Goal: Transaction & Acquisition: Download file/media

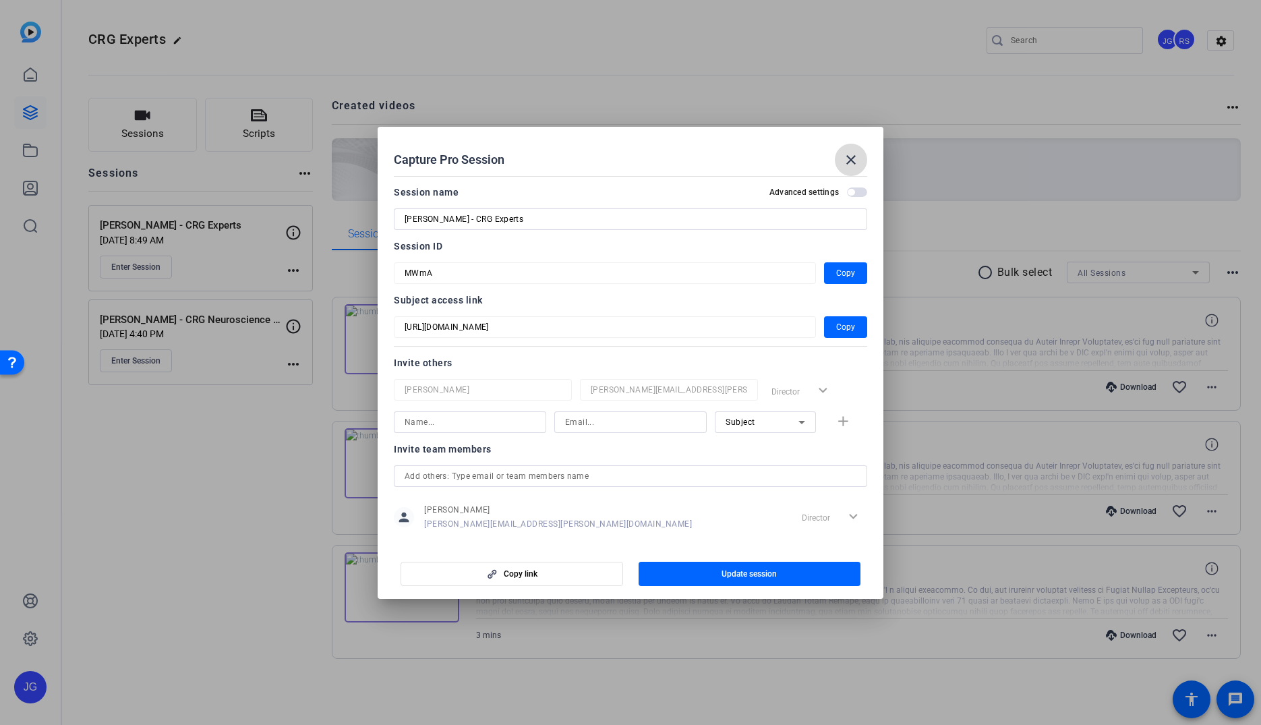
click at [848, 160] on mat-icon "close" at bounding box center [851, 160] width 16 height 16
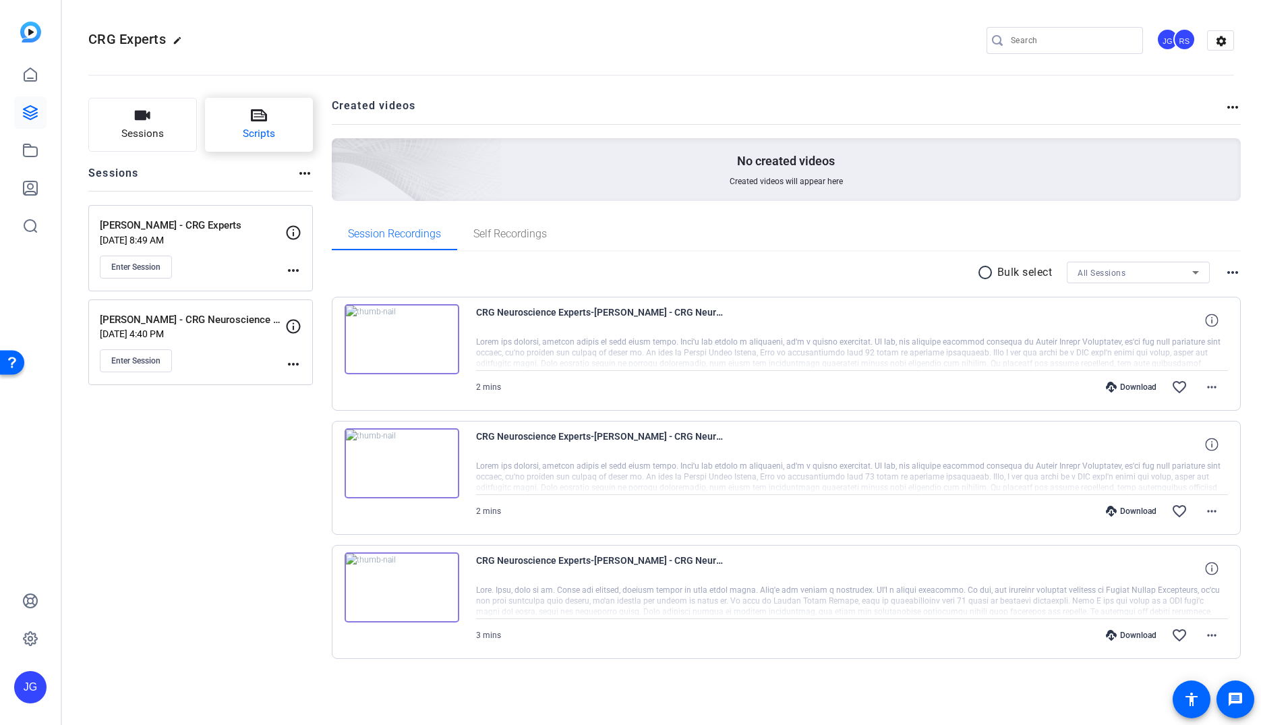
click at [259, 133] on span "Scripts" at bounding box center [259, 134] width 32 height 16
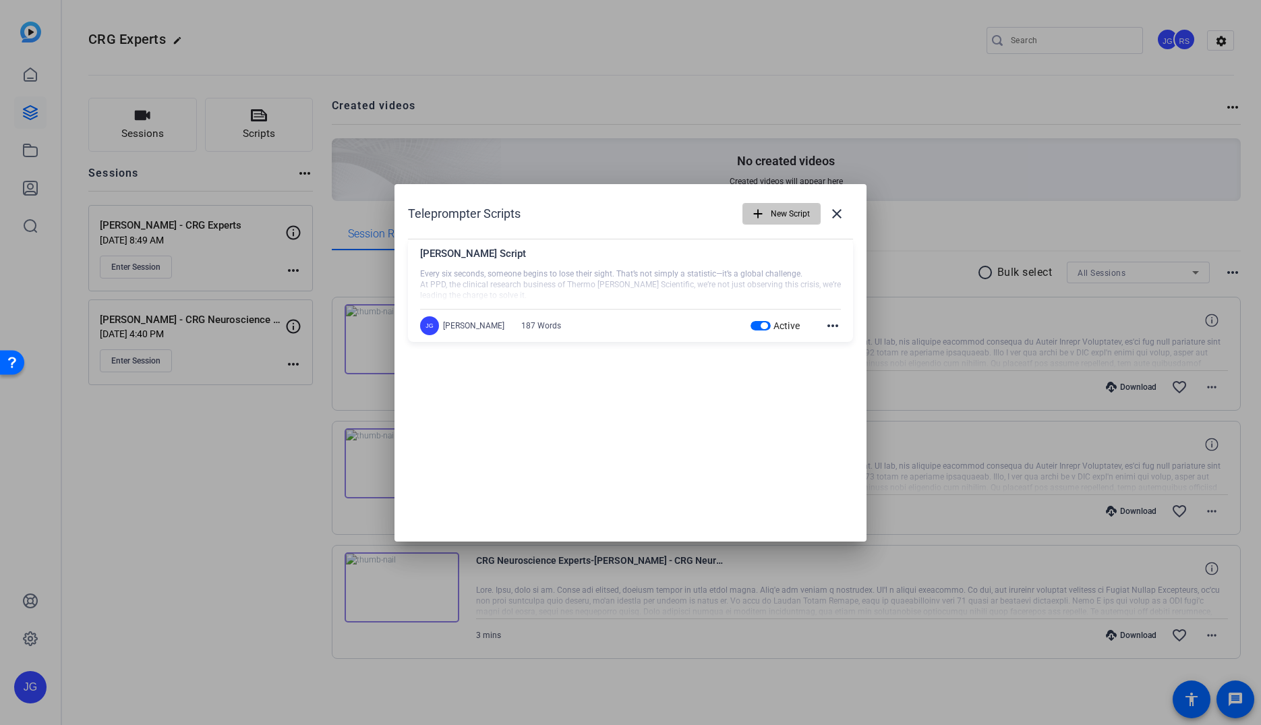
click at [795, 213] on span "New Script" at bounding box center [790, 214] width 39 height 26
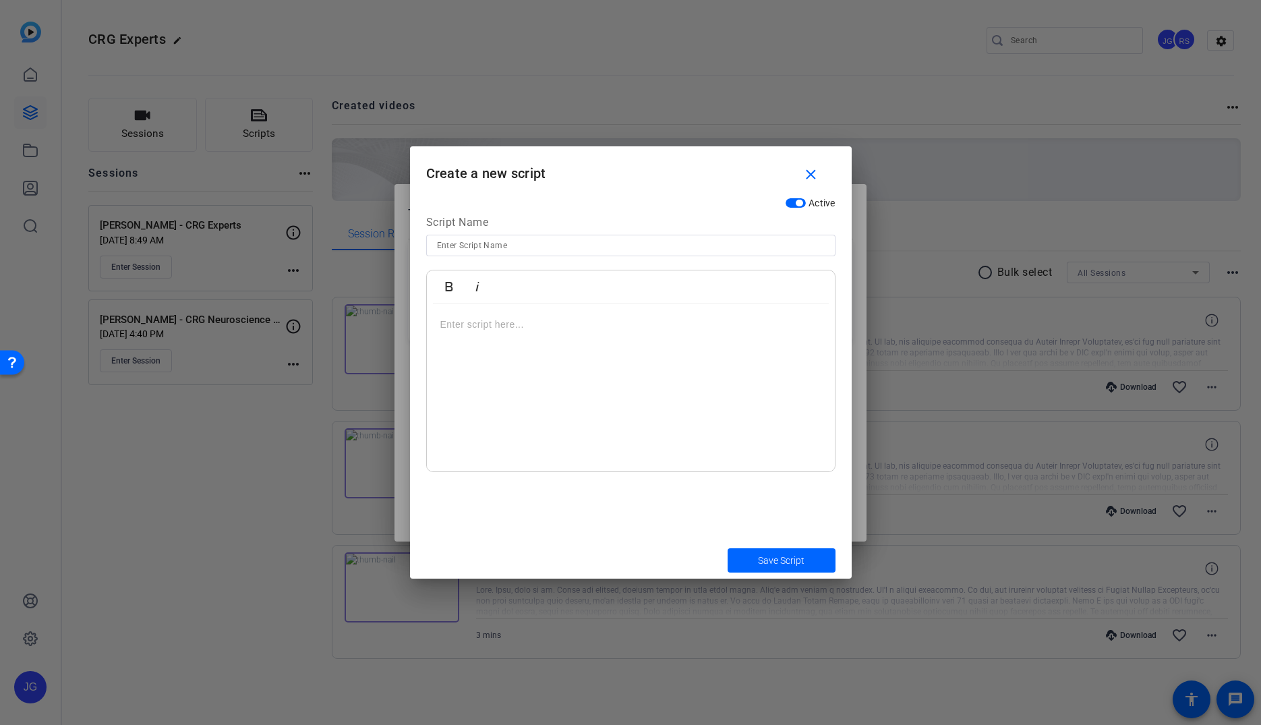
click at [447, 247] on input at bounding box center [631, 245] width 388 height 16
type input "Jenn Christiansen Script"
click at [496, 328] on p at bounding box center [630, 324] width 381 height 15
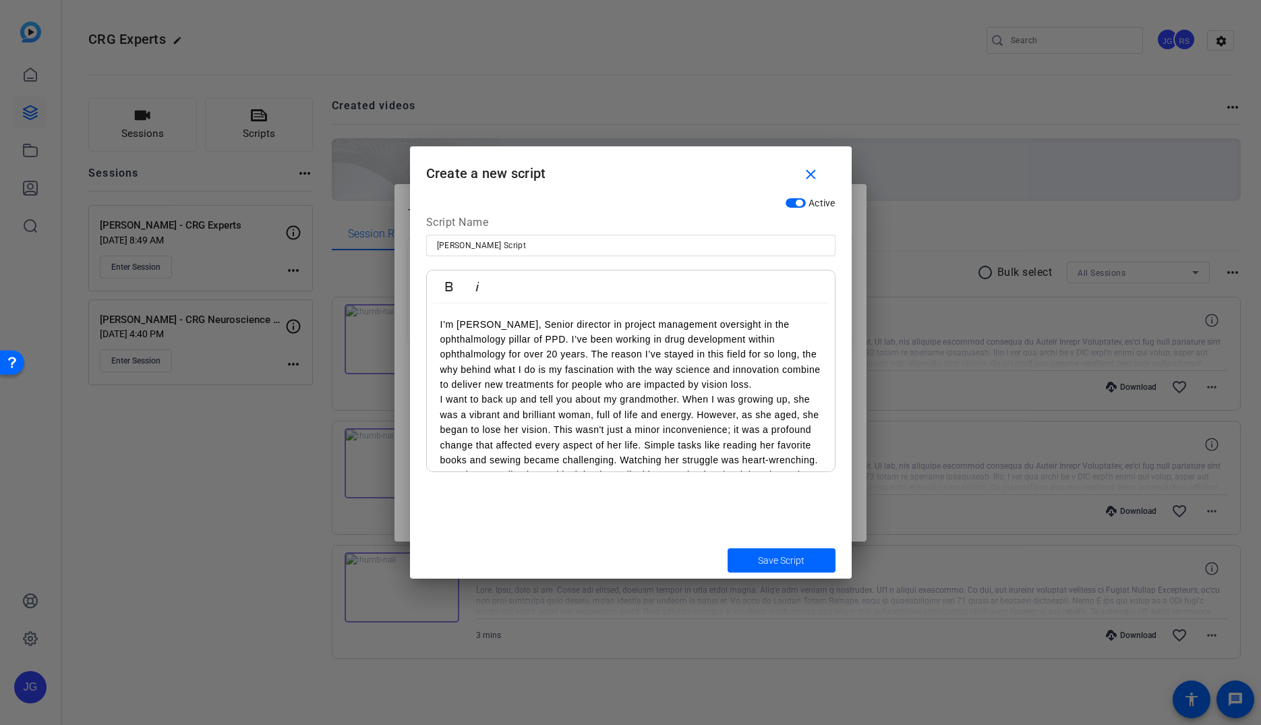
click at [572, 338] on p "I’m Jenn Christiansen, Senior director in project management oversight in the o…" at bounding box center [630, 355] width 381 height 76
click at [564, 341] on p "I’m Jenn Christiansen, Senior director in project management oversight in the o…" at bounding box center [630, 332] width 381 height 30
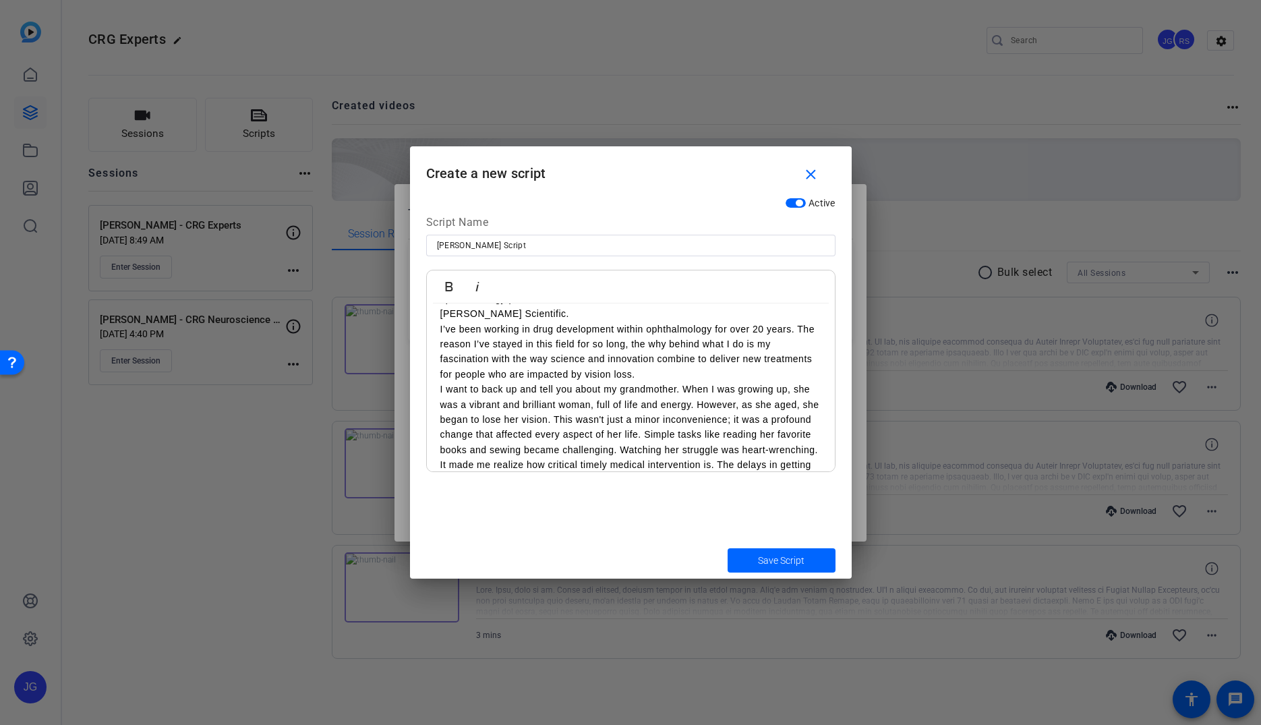
scroll to position [49, 0]
click at [744, 338] on p "I’ve been working in drug development within ophthalmology for over 20 years. T…" at bounding box center [630, 343] width 381 height 61
click at [630, 333] on p "I’ve been working in drug development within ophthalmology for over 20 years. T…" at bounding box center [630, 343] width 381 height 61
drag, startPoint x: 747, startPoint y: 335, endPoint x: 758, endPoint y: 334, distance: 10.9
click at [748, 334] on p "I’ve been working in drug development within ophthalmology for over 20 years. T…" at bounding box center [630, 343] width 381 height 61
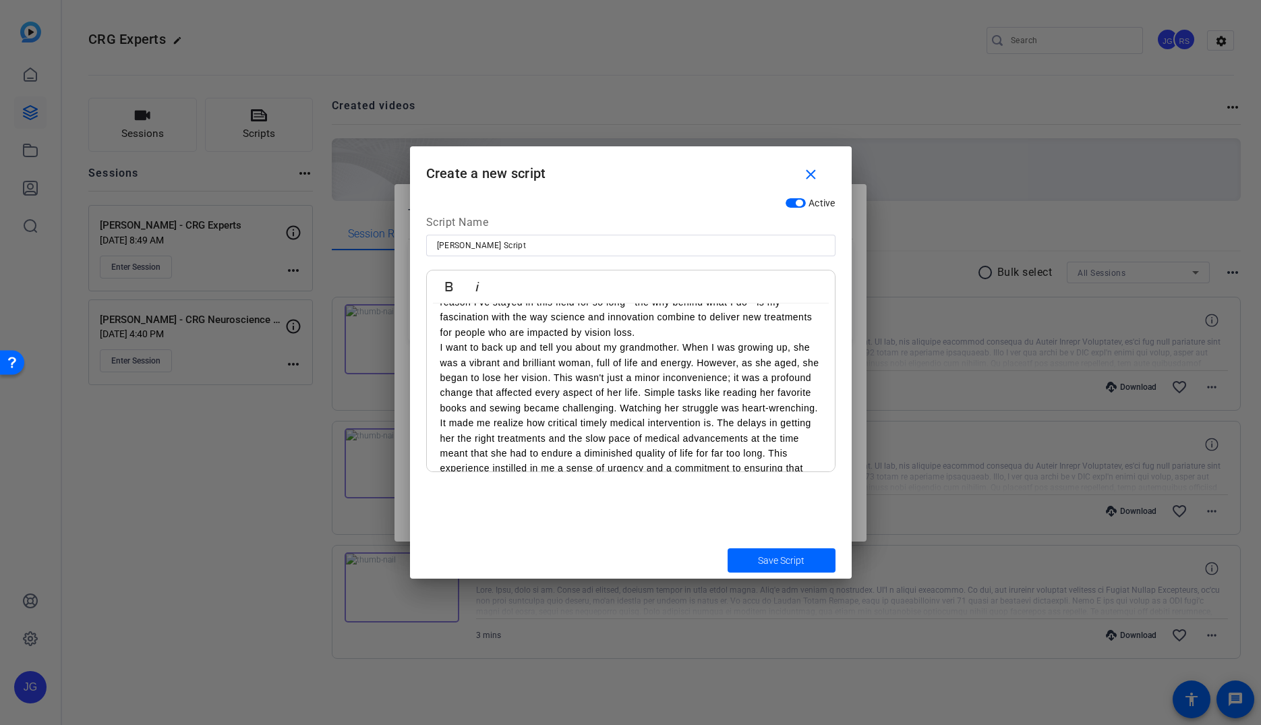
scroll to position [93, 0]
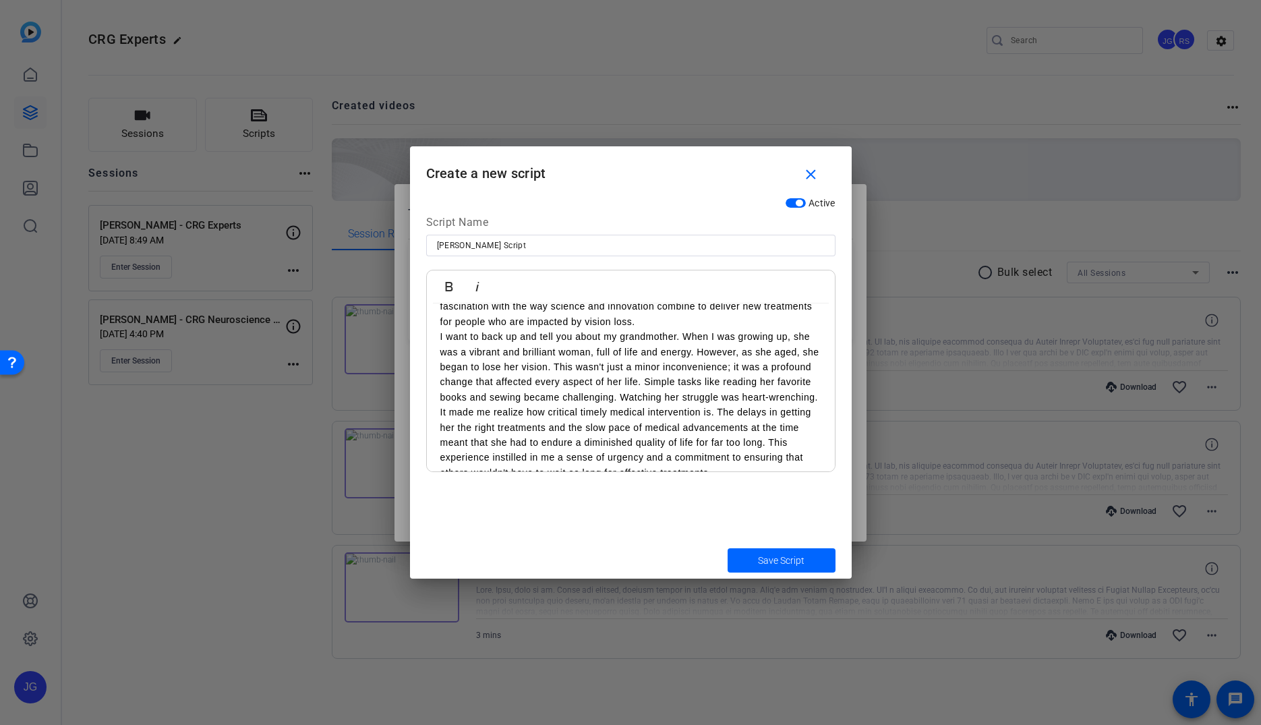
click at [684, 336] on p "I want to back up and tell you about my grandmother. When I was growing up, she…" at bounding box center [630, 404] width 381 height 151
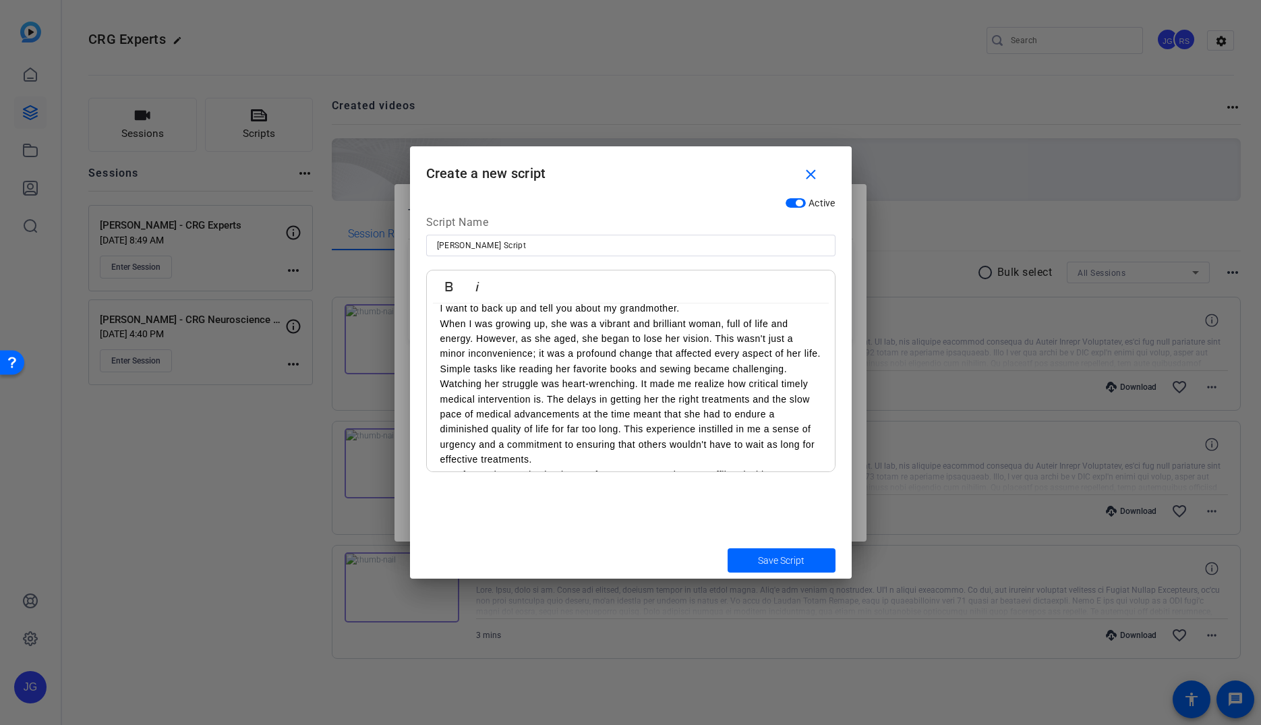
scroll to position [129, 0]
drag, startPoint x: 440, startPoint y: 365, endPoint x: 467, endPoint y: 359, distance: 26.8
click at [440, 365] on p "When I was growing up, she was a vibrant and brilliant woman, full of life and …" at bounding box center [630, 384] width 381 height 151
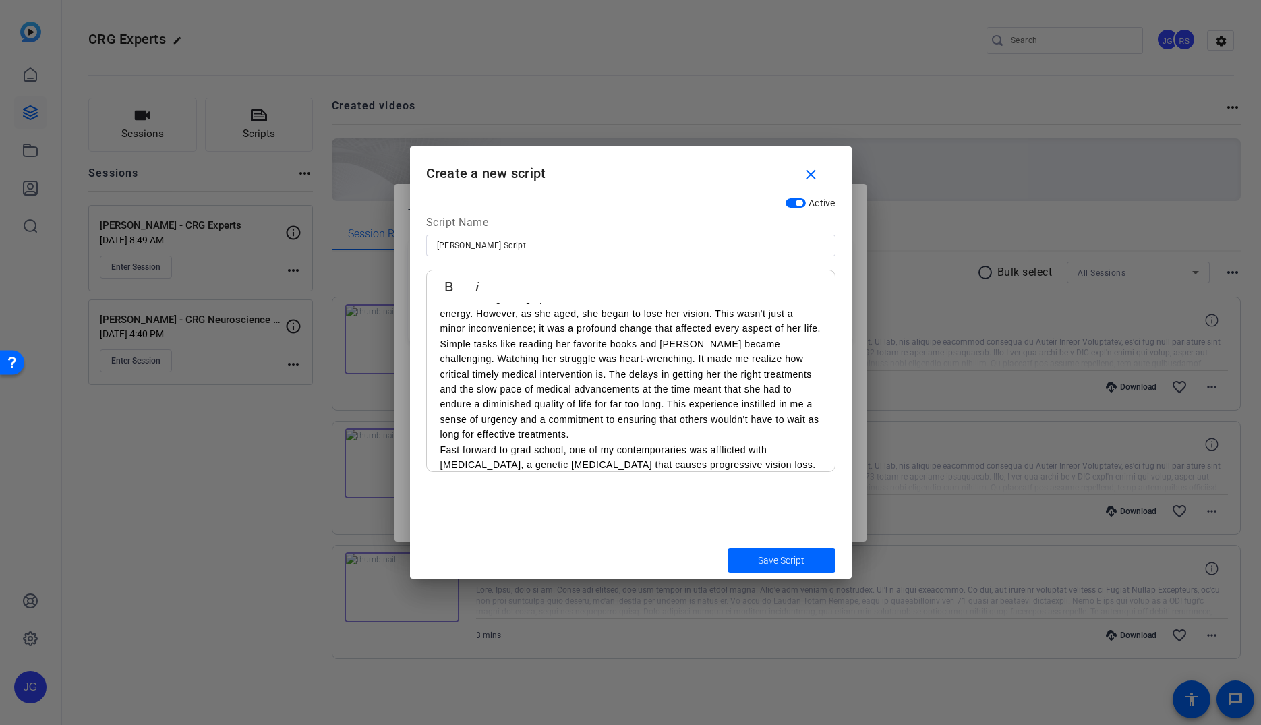
scroll to position [145, 0]
click at [552, 376] on p "Simple tasks like reading her favorite books and sewing became challenging. Wat…" at bounding box center [630, 391] width 381 height 106
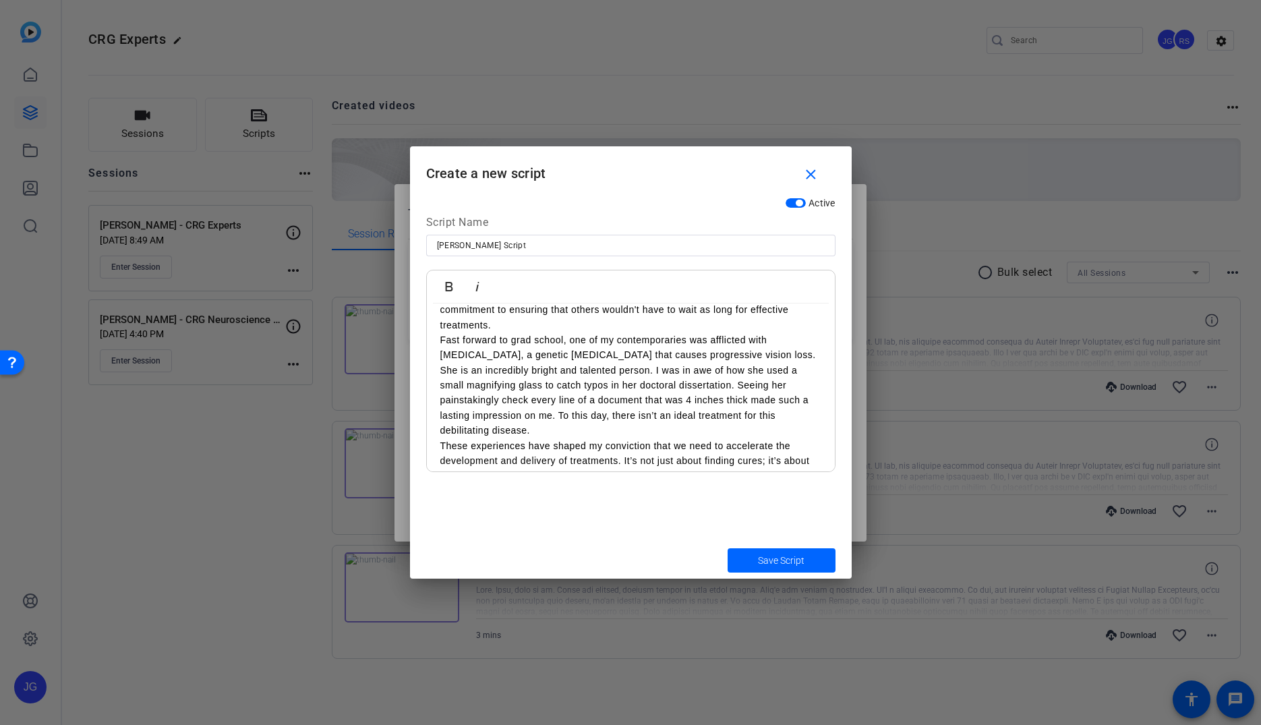
scroll to position [274, 0]
click at [441, 337] on p "Fast forward to grad school, one of my contemporaries was afflicted with Starga…" at bounding box center [630, 383] width 381 height 106
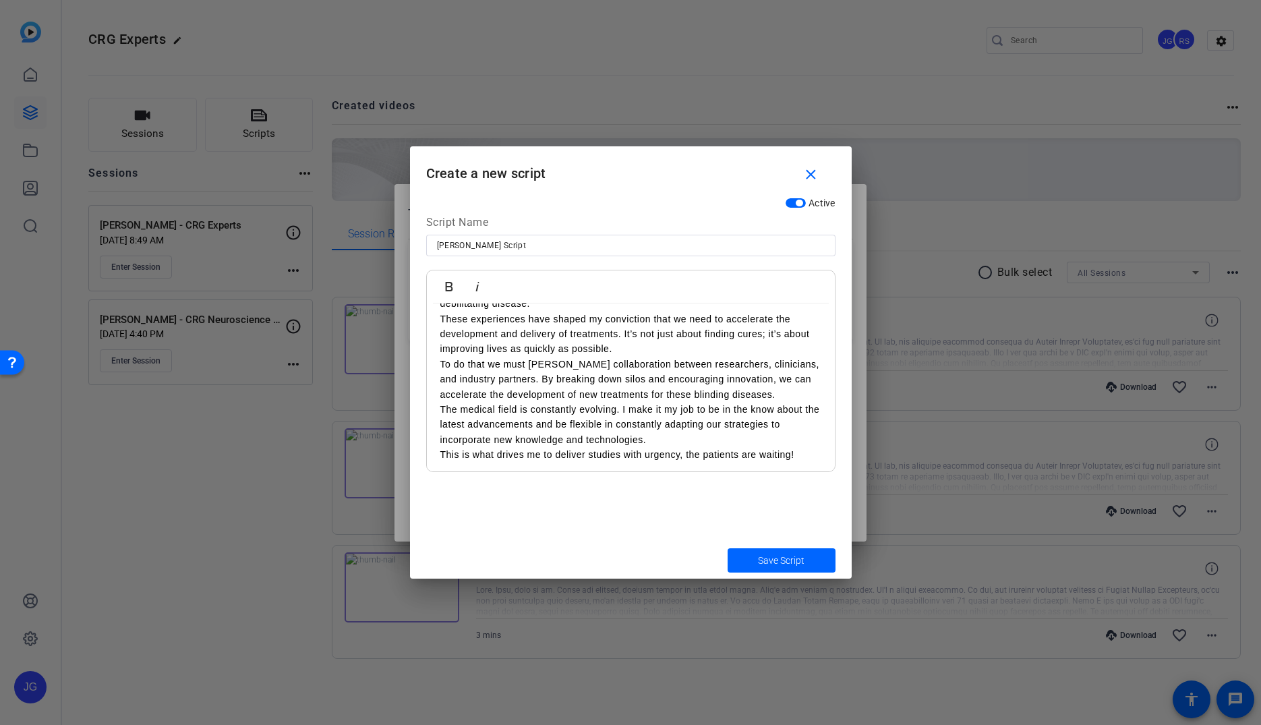
scroll to position [401, 0]
click at [438, 403] on div "I’m Jenn Christiansen, Senior director in project management oversight in the o…" at bounding box center [631, 187] width 408 height 570
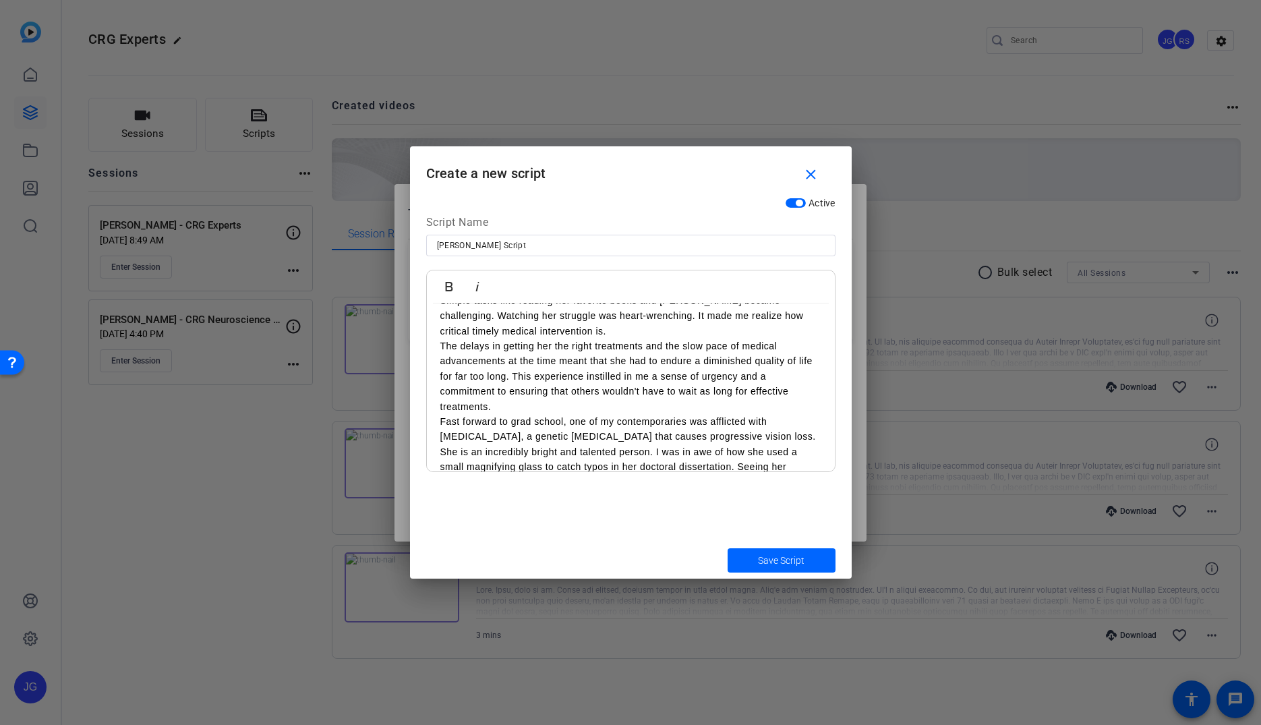
scroll to position [0, 0]
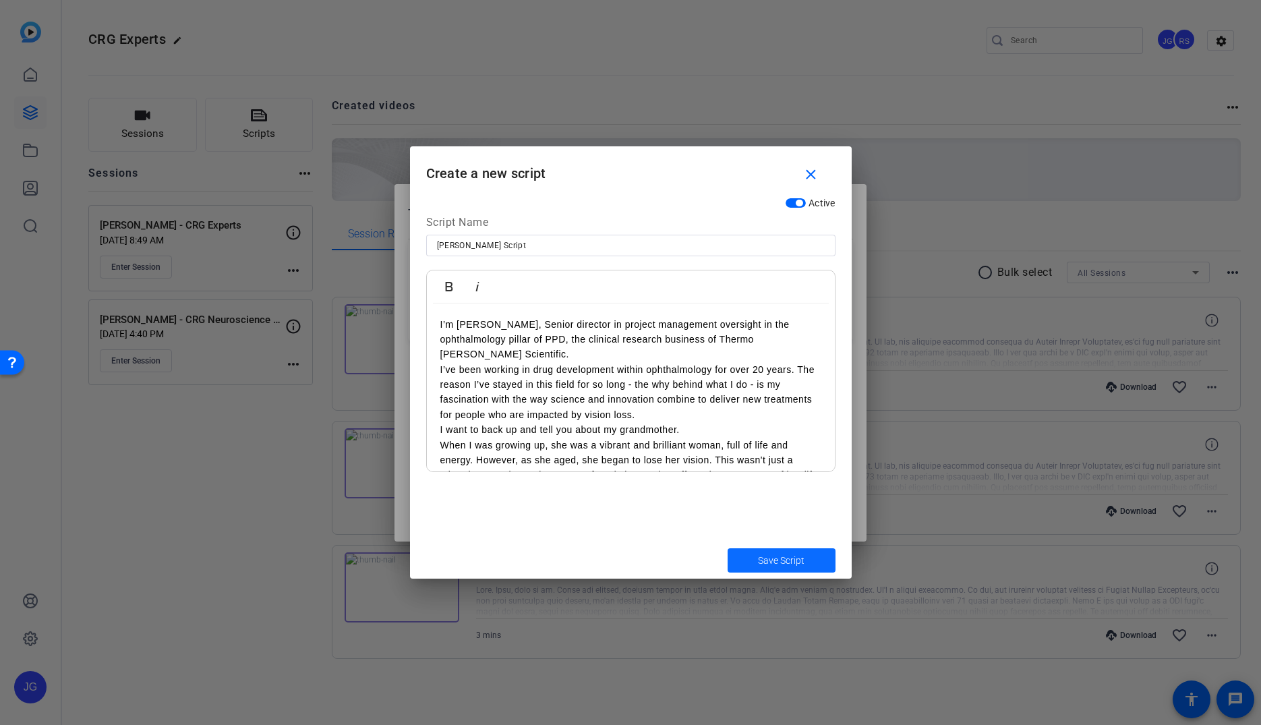
click at [809, 559] on span "submit" at bounding box center [782, 560] width 108 height 32
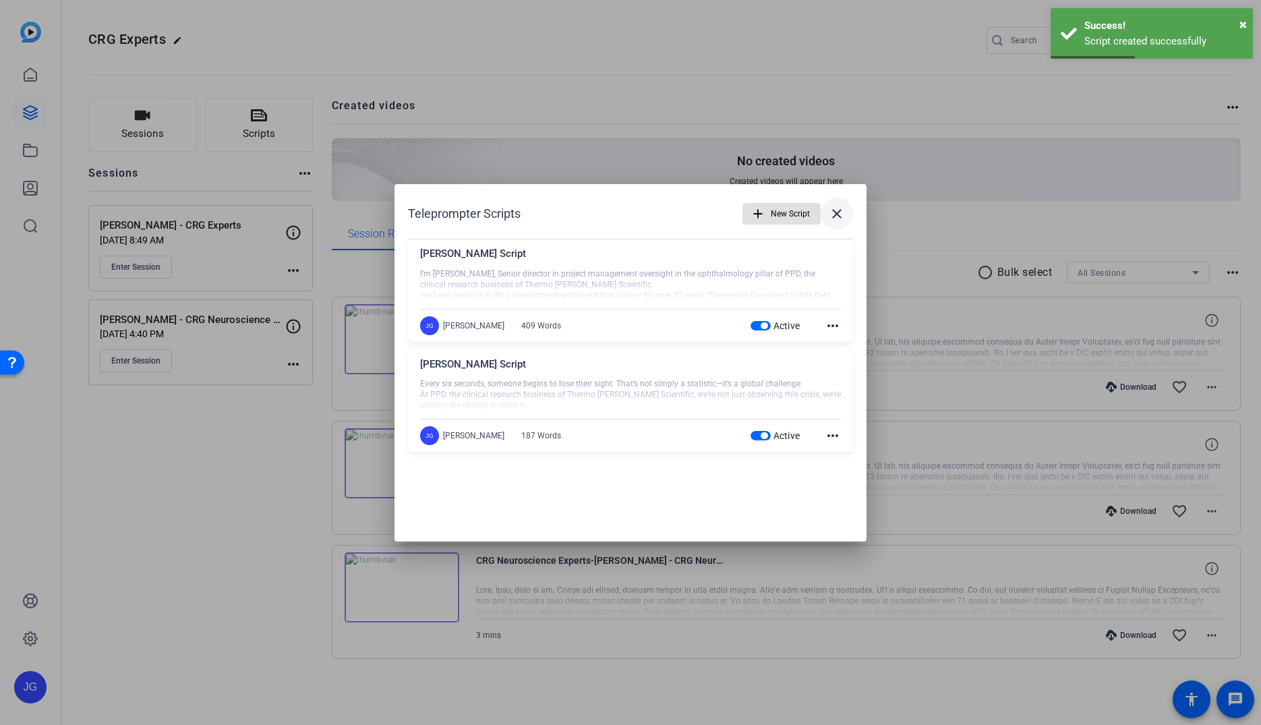
click at [843, 208] on mat-icon "close" at bounding box center [837, 214] width 16 height 16
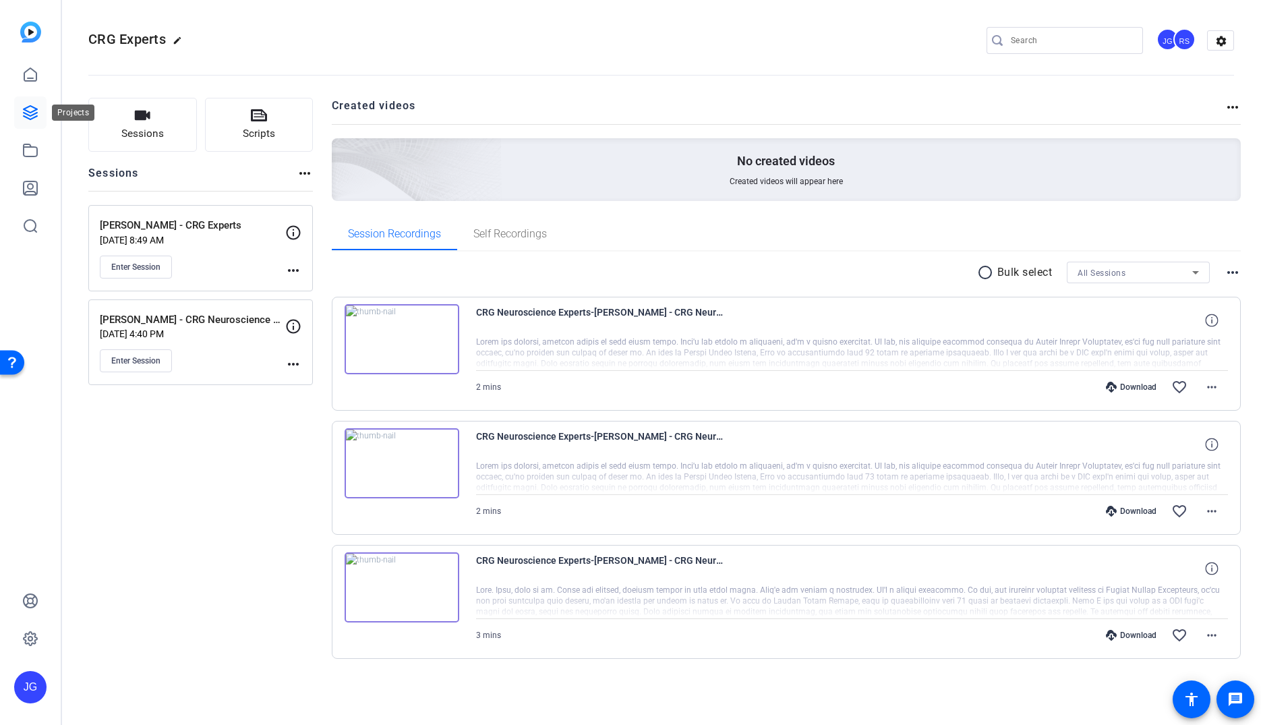
click at [32, 118] on icon at bounding box center [30, 112] width 13 height 13
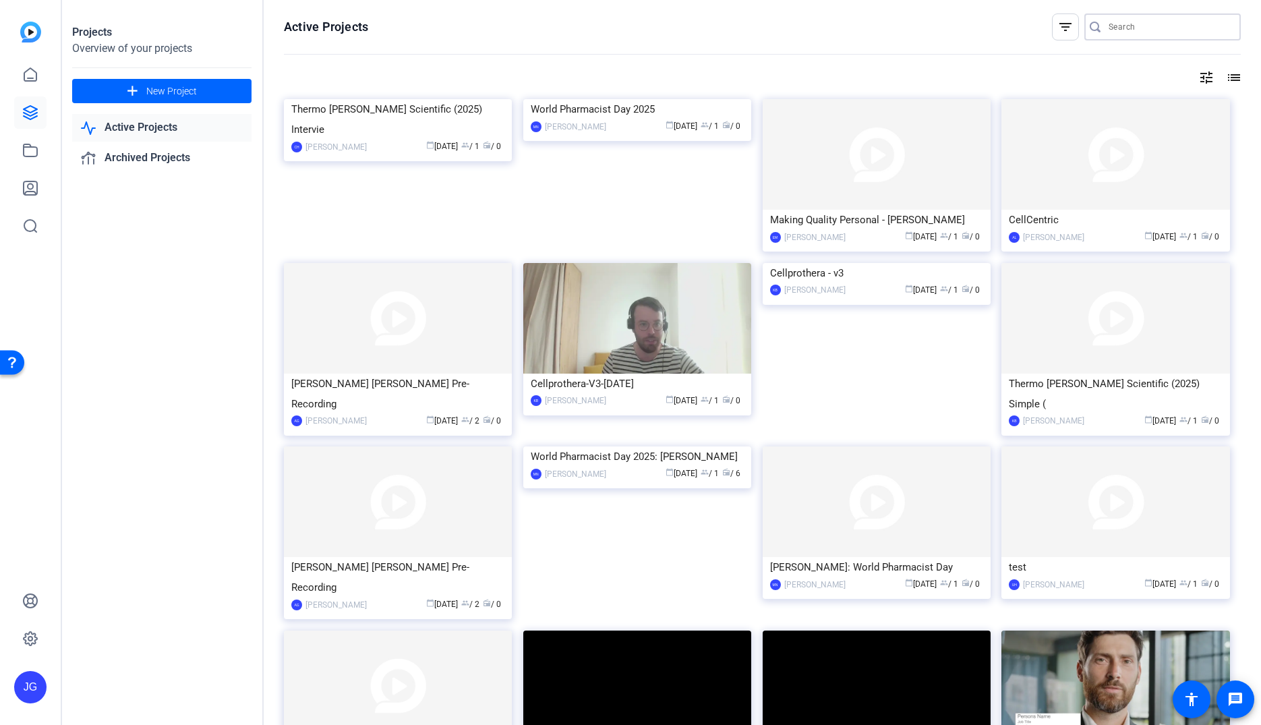
click at [1127, 32] on input "Search" at bounding box center [1168, 27] width 121 height 16
type input "crawford"
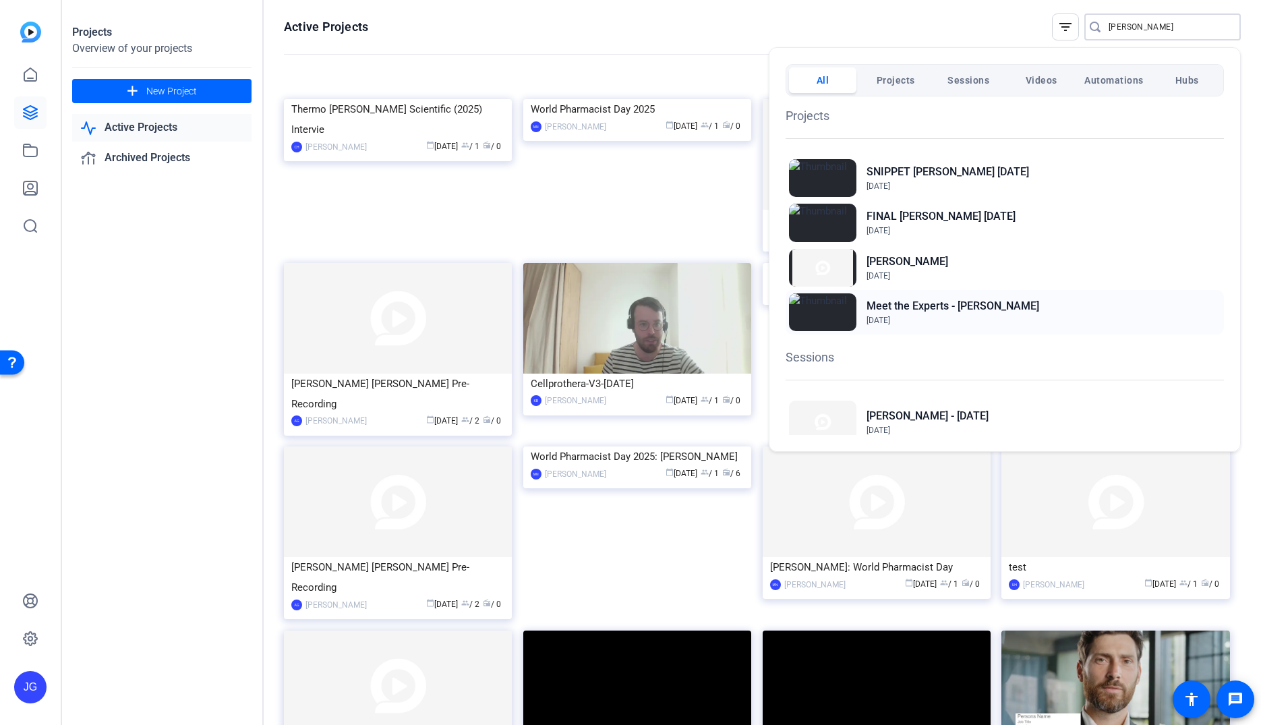
click at [967, 308] on h2 "Meet the Experts - MICHAEL CRAWFORD" at bounding box center [952, 306] width 173 height 16
click at [930, 418] on h2 "Michael Crawford - Mar14" at bounding box center [927, 416] width 122 height 16
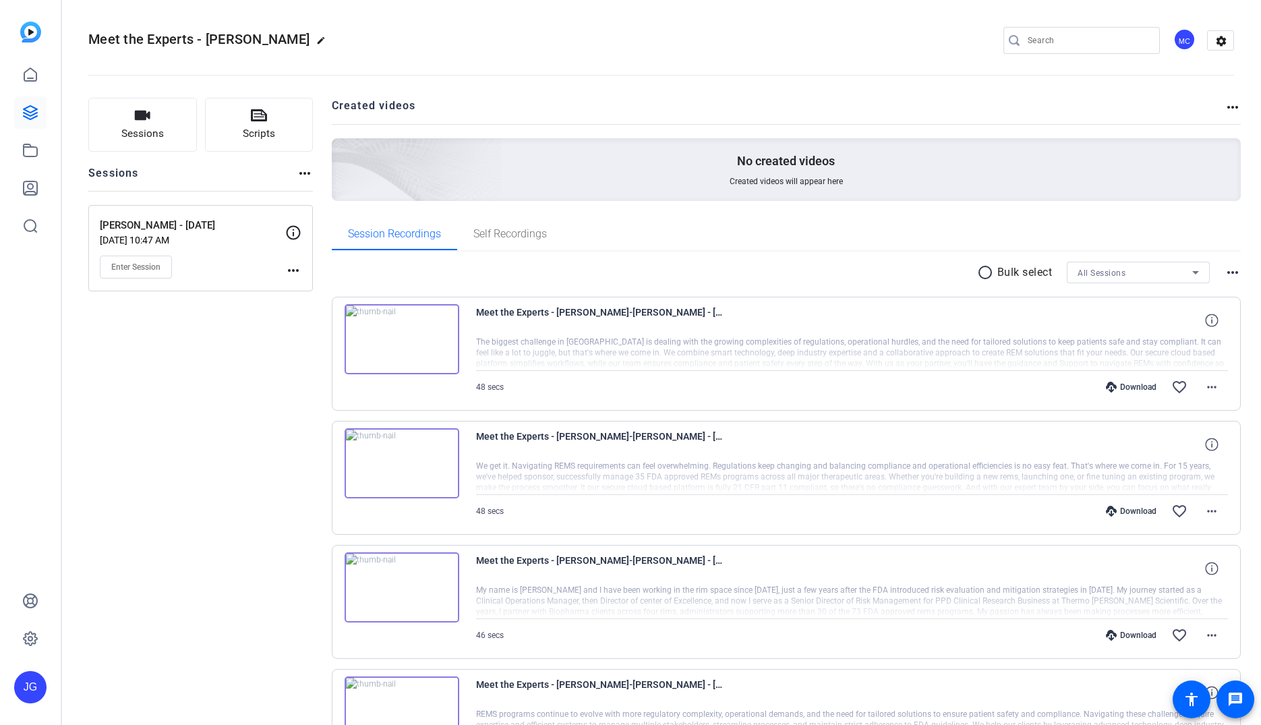
click at [307, 171] on mat-icon "more_horiz" at bounding box center [305, 173] width 16 height 16
click at [301, 275] on div at bounding box center [630, 362] width 1261 height 725
click at [298, 270] on mat-icon "more_horiz" at bounding box center [293, 270] width 16 height 16
click at [247, 324] on div at bounding box center [630, 362] width 1261 height 725
click at [289, 236] on icon at bounding box center [294, 232] width 14 height 14
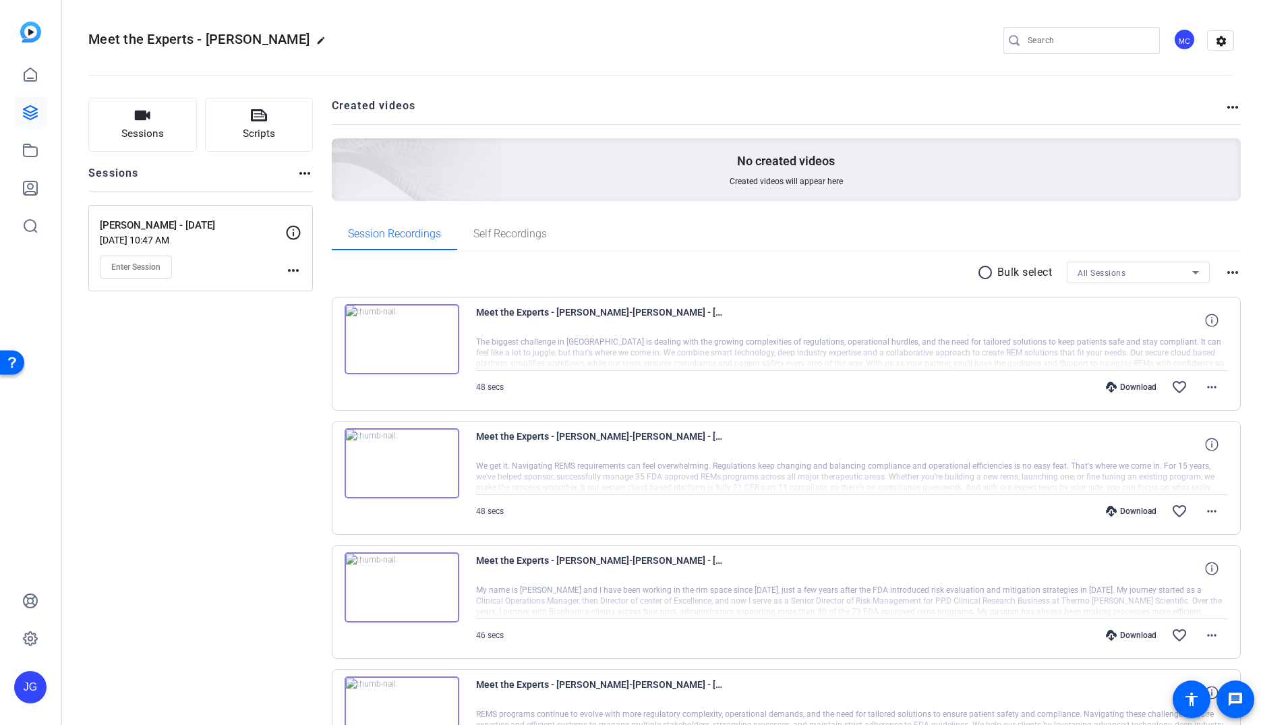
drag, startPoint x: 744, startPoint y: 37, endPoint x: 673, endPoint y: 9, distance: 76.0
click at [744, 37] on div "Meet the Experts - MICHAEL CRAWFORD edit MC settings" at bounding box center [661, 40] width 1146 height 20
click at [293, 273] on mat-icon "more_horiz" at bounding box center [293, 270] width 16 height 16
click at [312, 297] on span "Edit Session" at bounding box center [326, 290] width 61 height 16
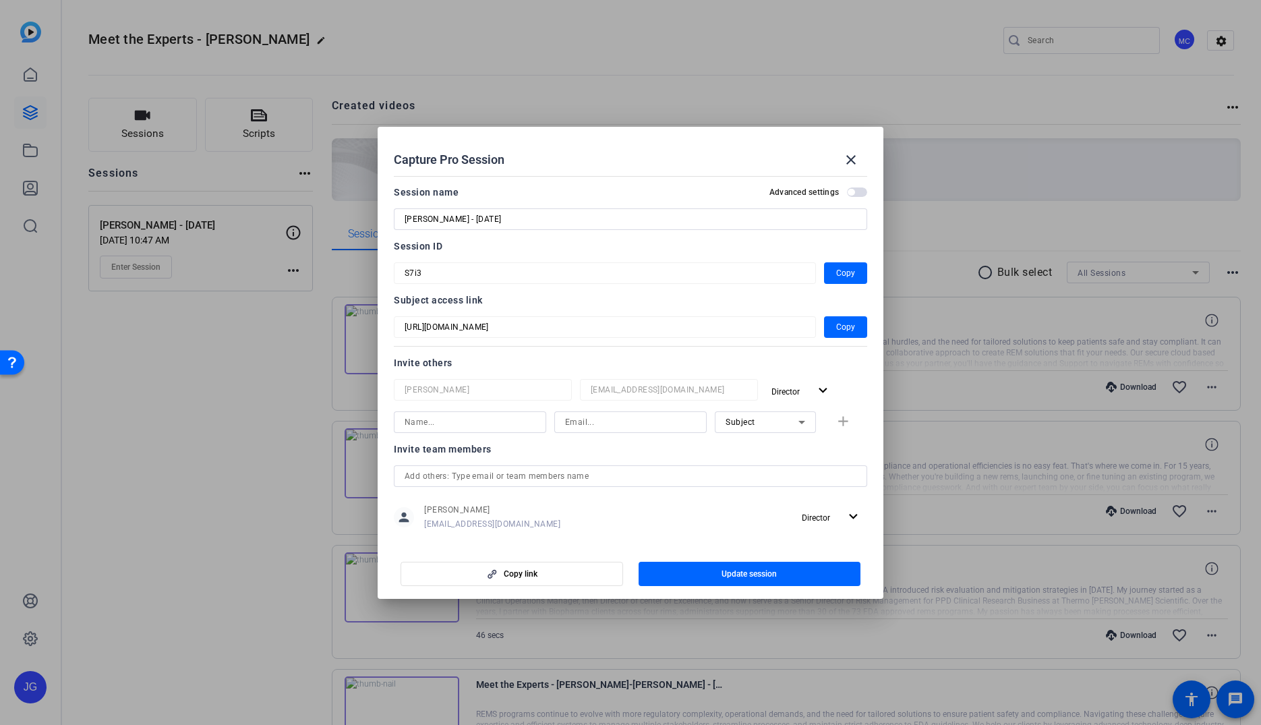
scroll to position [17, 0]
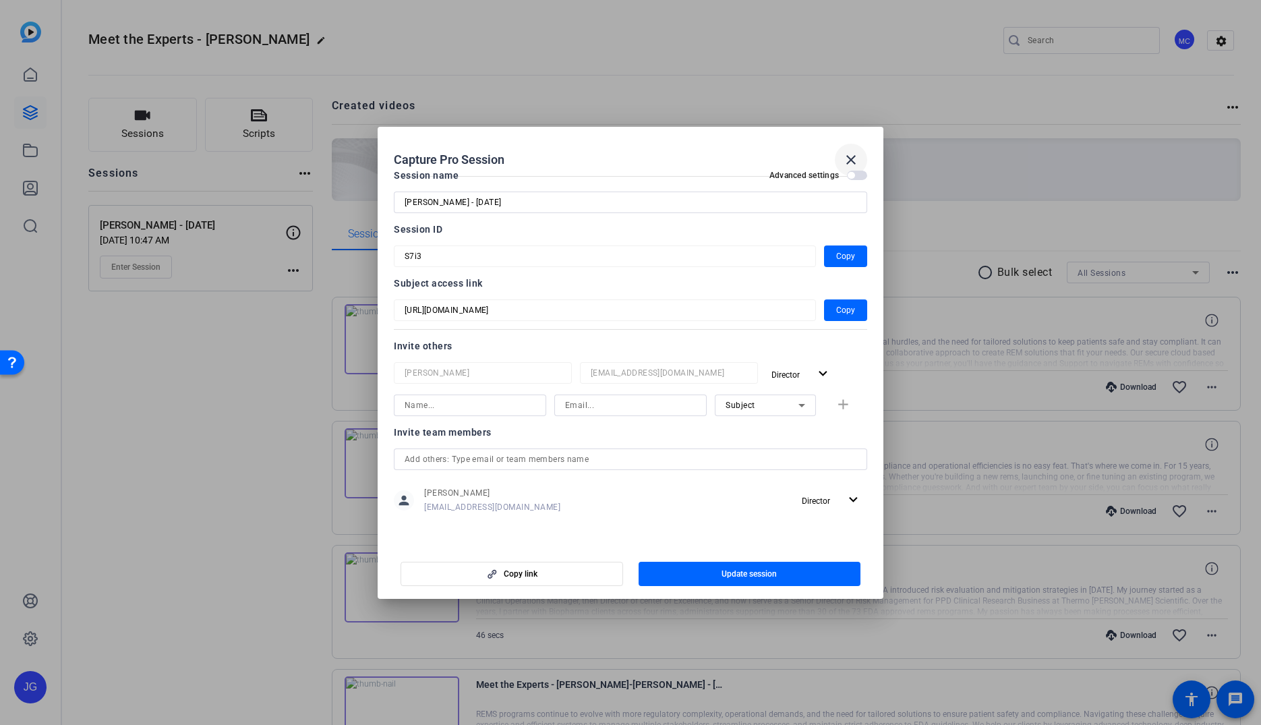
click at [852, 159] on mat-icon "close" at bounding box center [851, 160] width 16 height 16
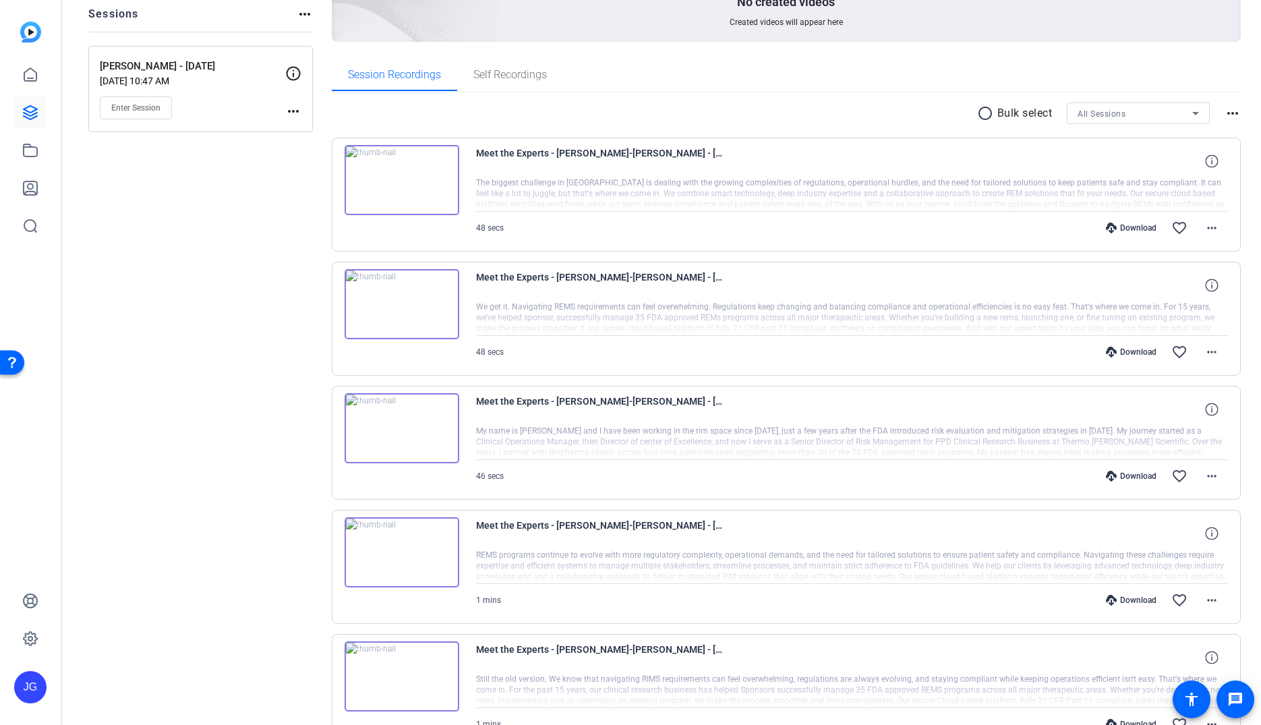
scroll to position [0, 0]
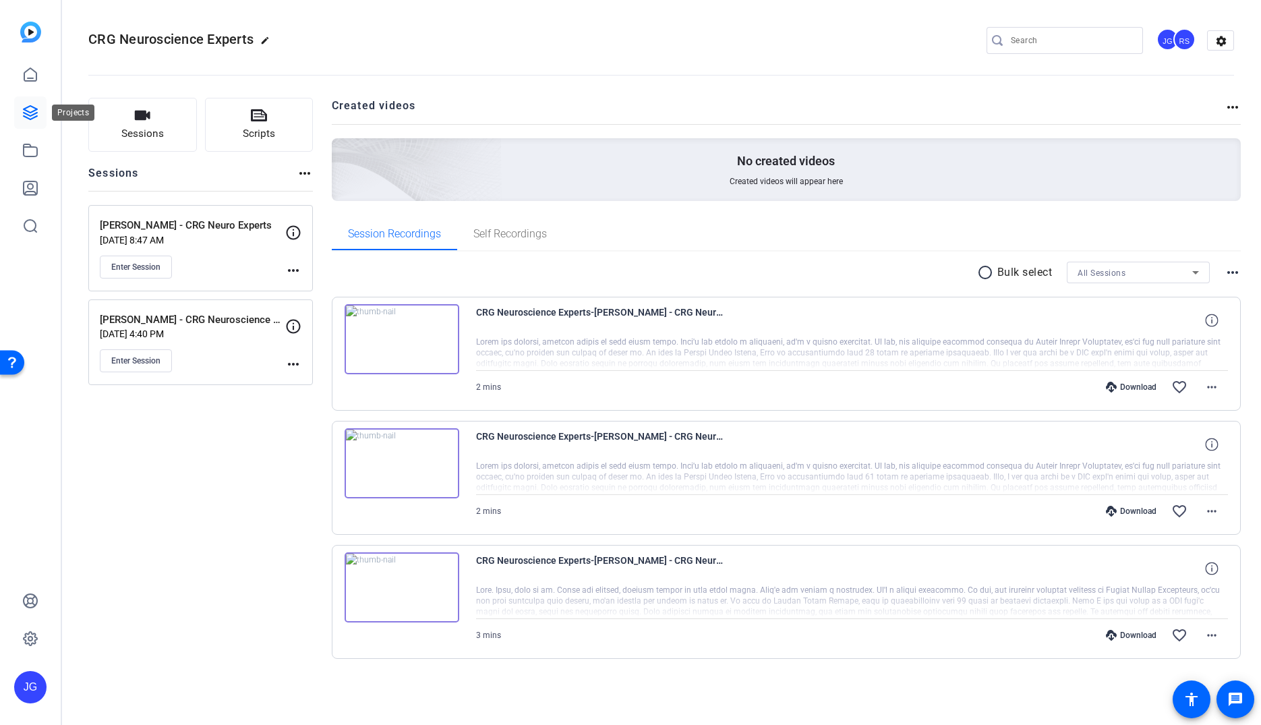
click at [20, 113] on link at bounding box center [30, 112] width 32 height 32
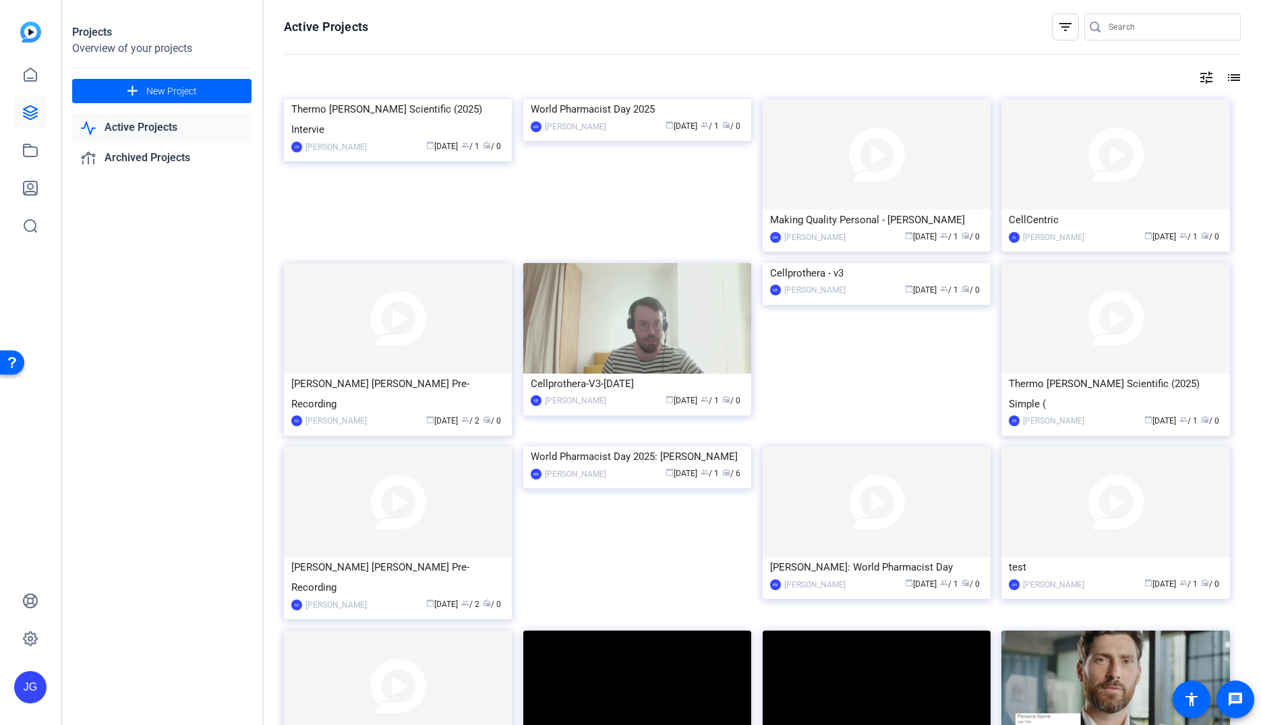
click at [1124, 26] on input "Search" at bounding box center [1168, 27] width 121 height 16
type input "crawford"
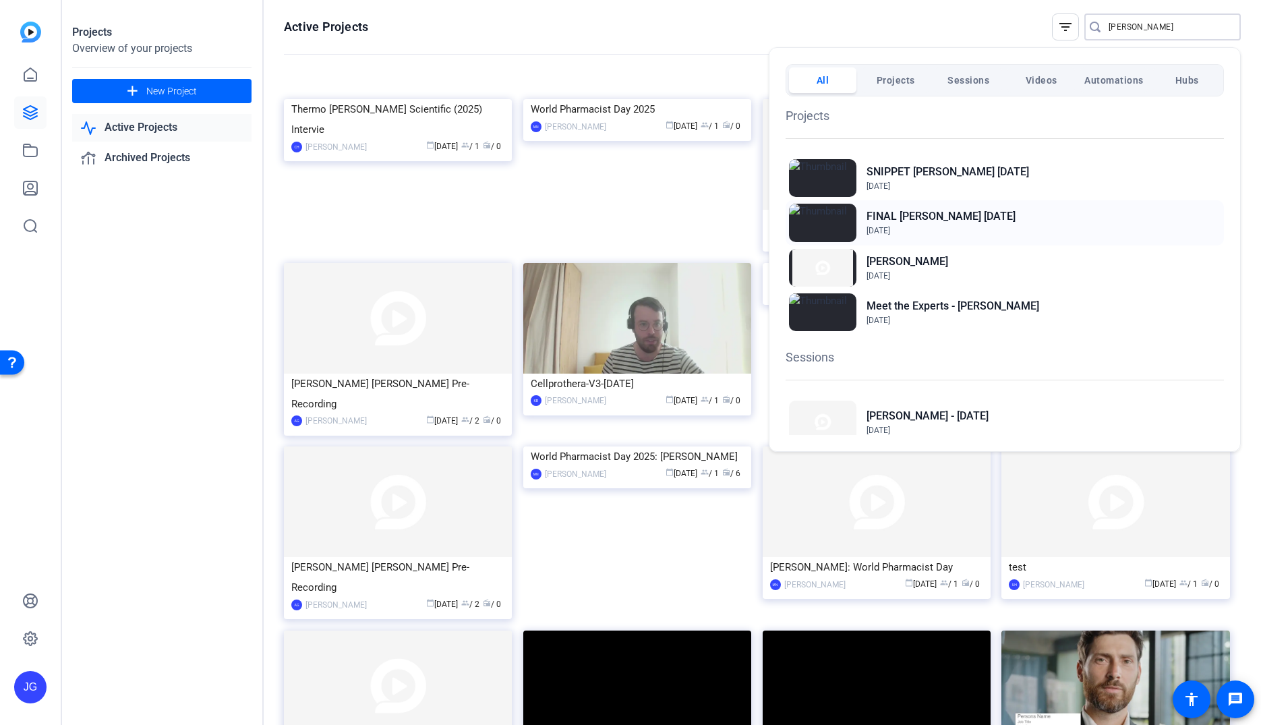
click at [947, 218] on h2 "FINAL [PERSON_NAME] [DATE]" at bounding box center [940, 216] width 149 height 16
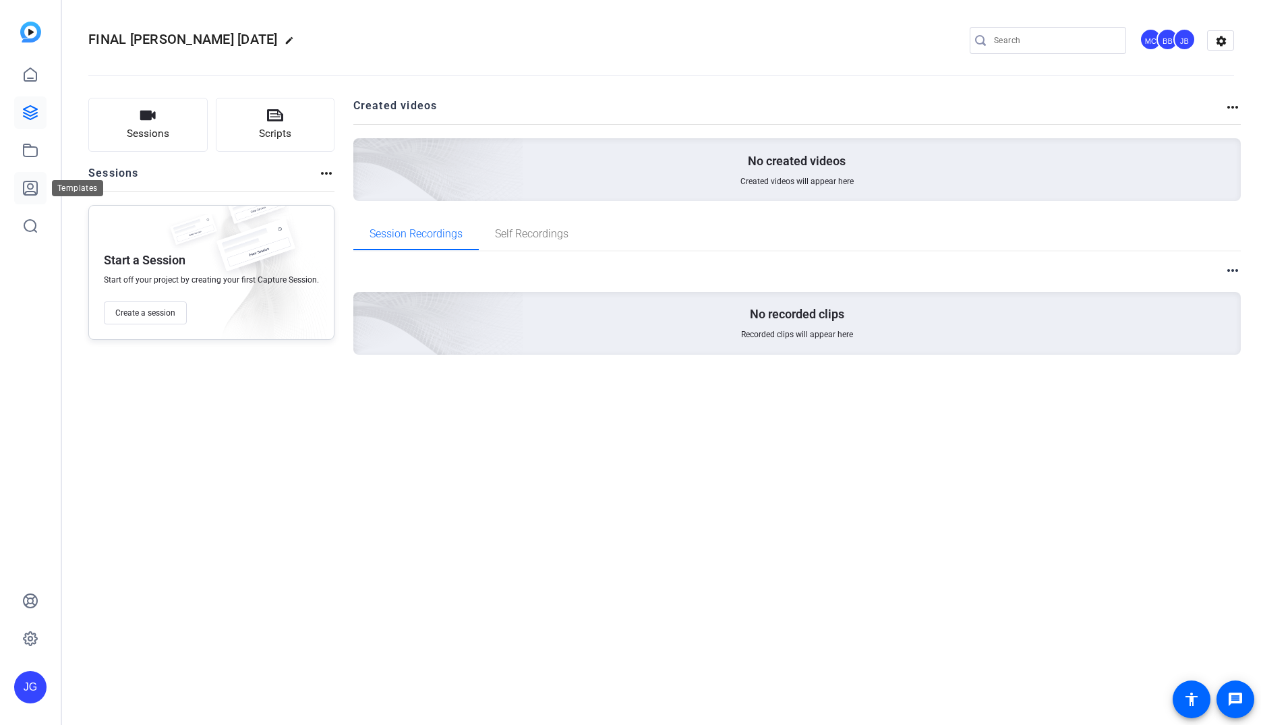
click at [34, 189] on icon at bounding box center [30, 188] width 16 height 16
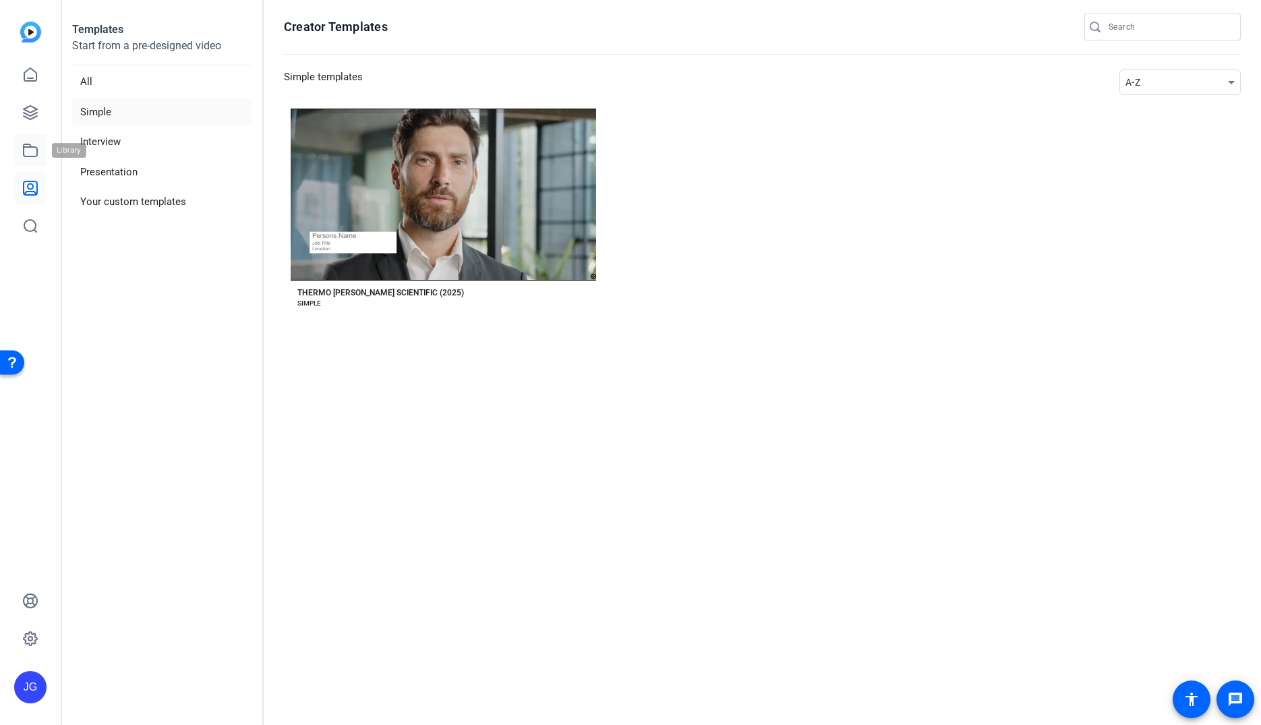
click at [34, 152] on icon at bounding box center [30, 150] width 16 height 16
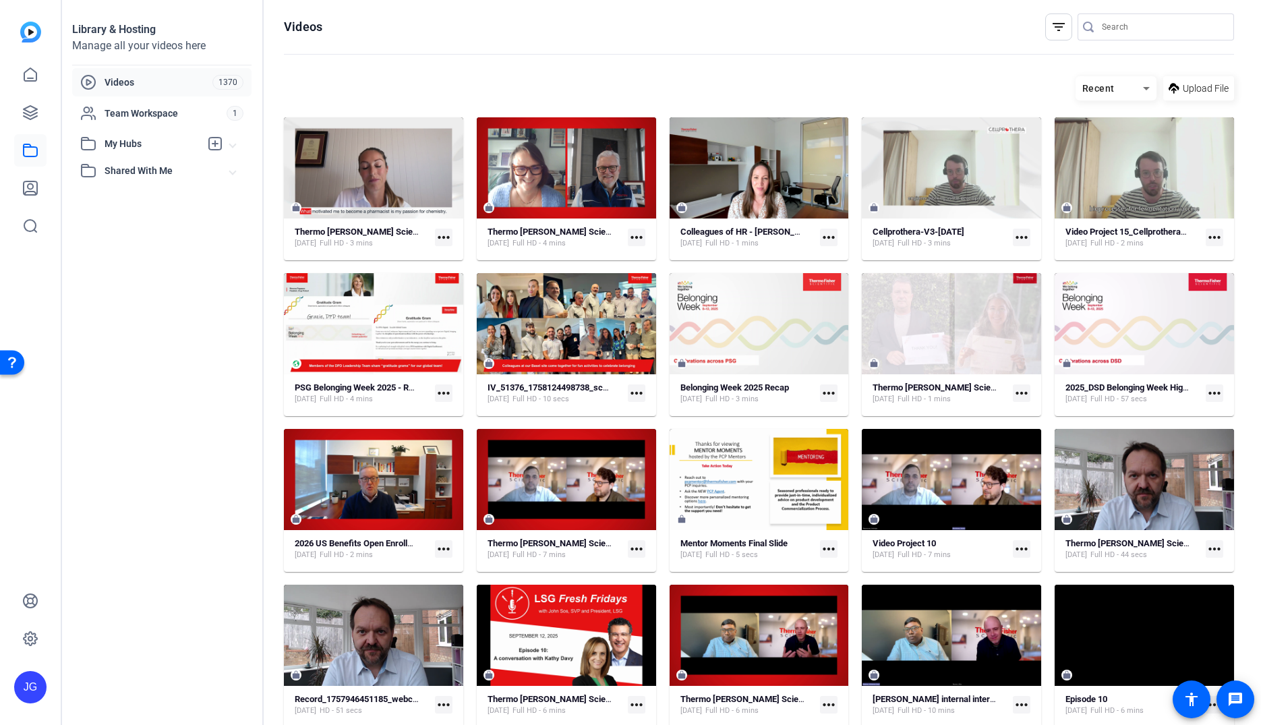
click at [1136, 31] on input "Search" at bounding box center [1162, 27] width 121 height 16
type input "[PERSON_NAME]"
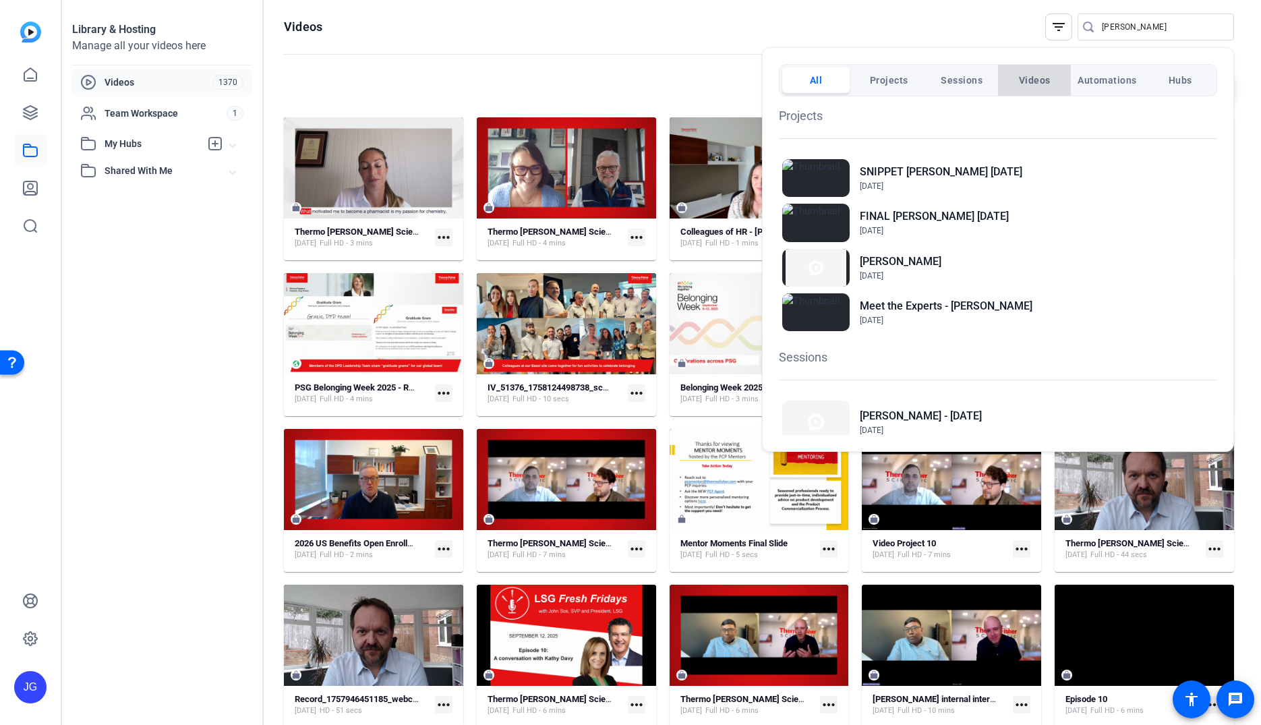
click at [1052, 86] on button "Videos" at bounding box center [1034, 80] width 67 height 26
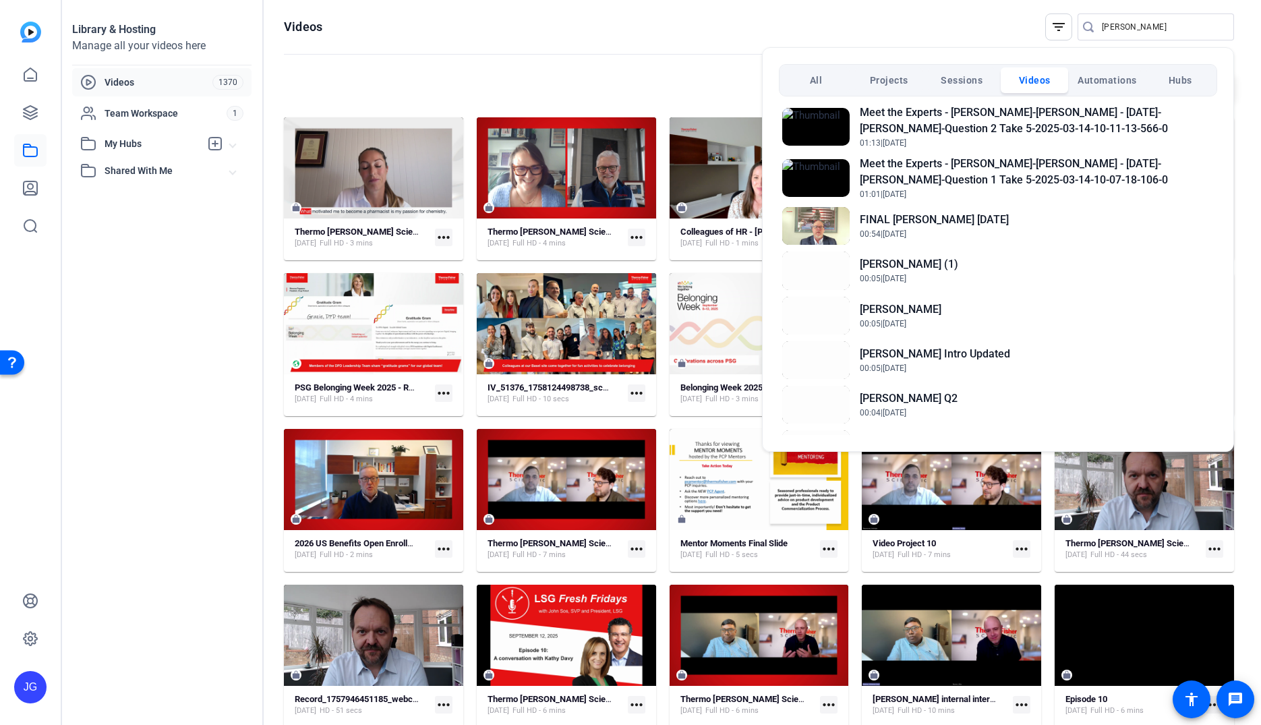
scroll to position [210, 0]
click at [1003, 218] on h2 "FINAL [PERSON_NAME] [DATE]" at bounding box center [934, 220] width 149 height 16
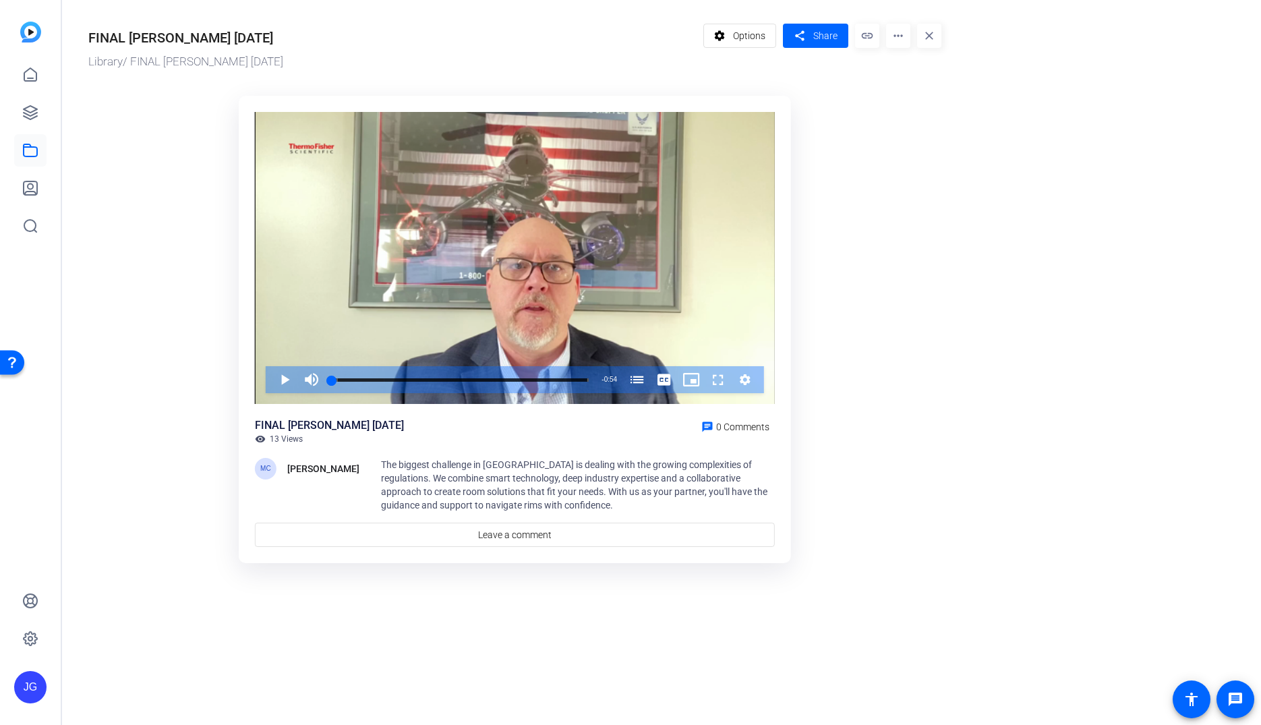
click at [905, 36] on mat-icon "more_horiz" at bounding box center [898, 36] width 24 height 24
click at [916, 96] on span "Download" at bounding box center [924, 93] width 54 height 16
